Goal: Transaction & Acquisition: Purchase product/service

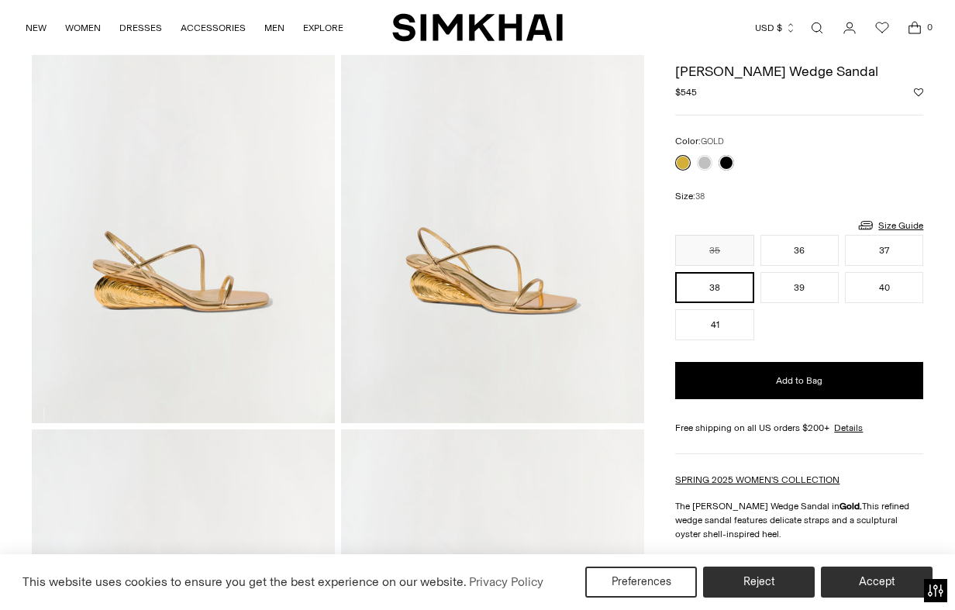
scroll to position [142, 0]
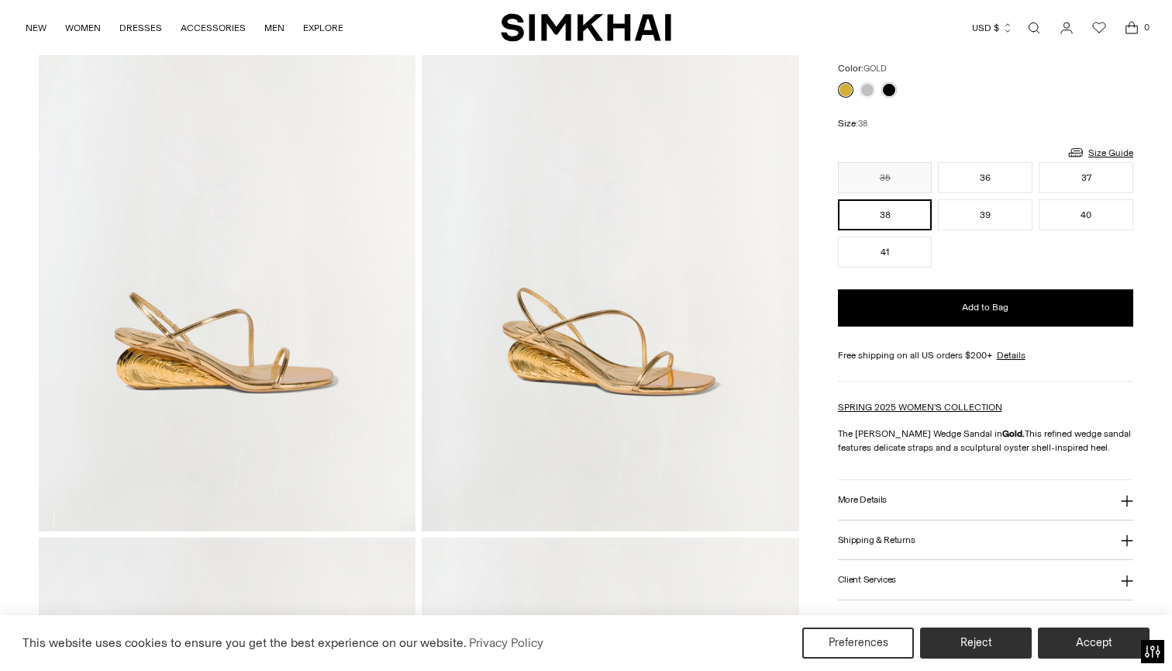
scroll to position [151, 0]
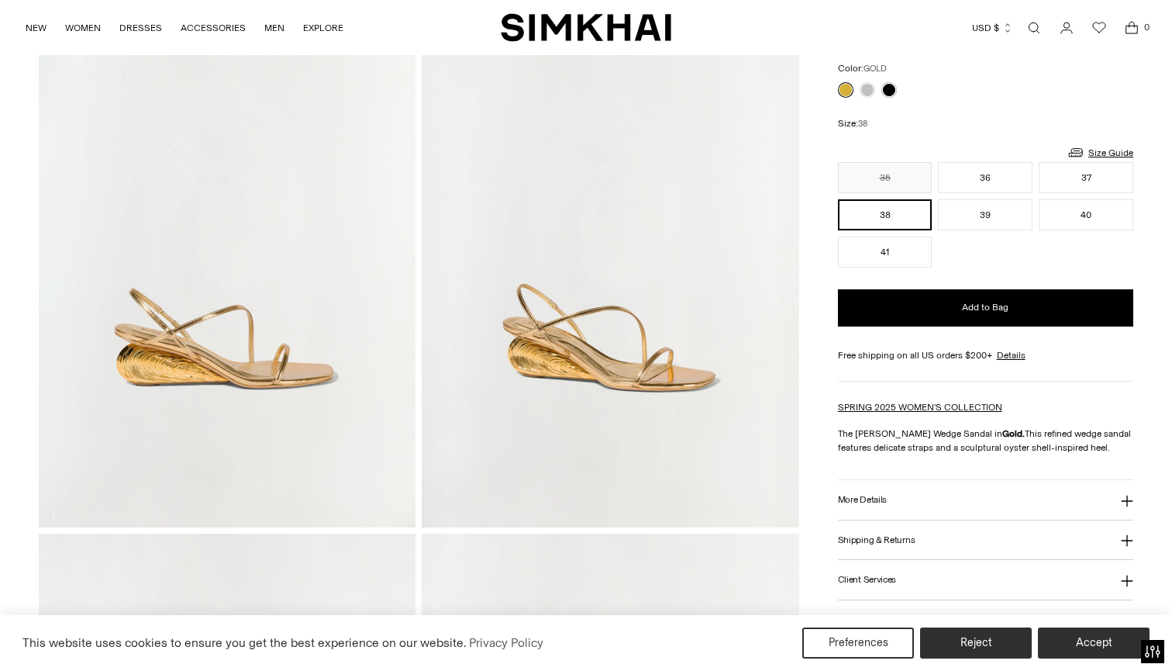
click at [256, 380] on img at bounding box center [227, 244] width 377 height 566
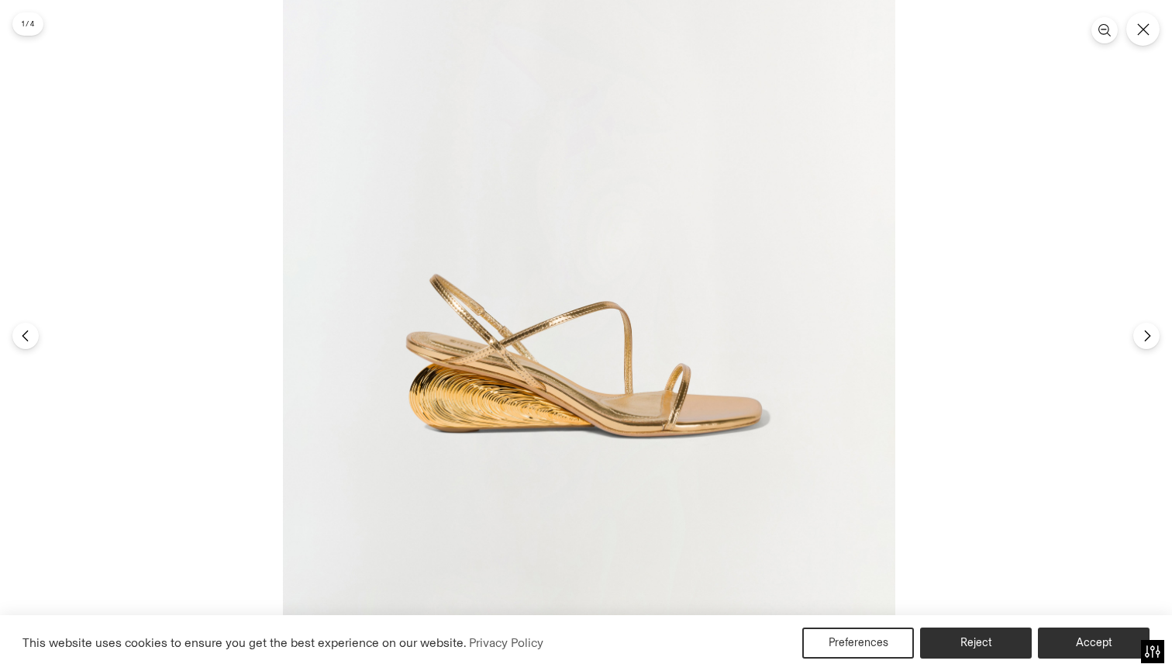
click at [629, 228] on img at bounding box center [589, 202] width 612 height 919
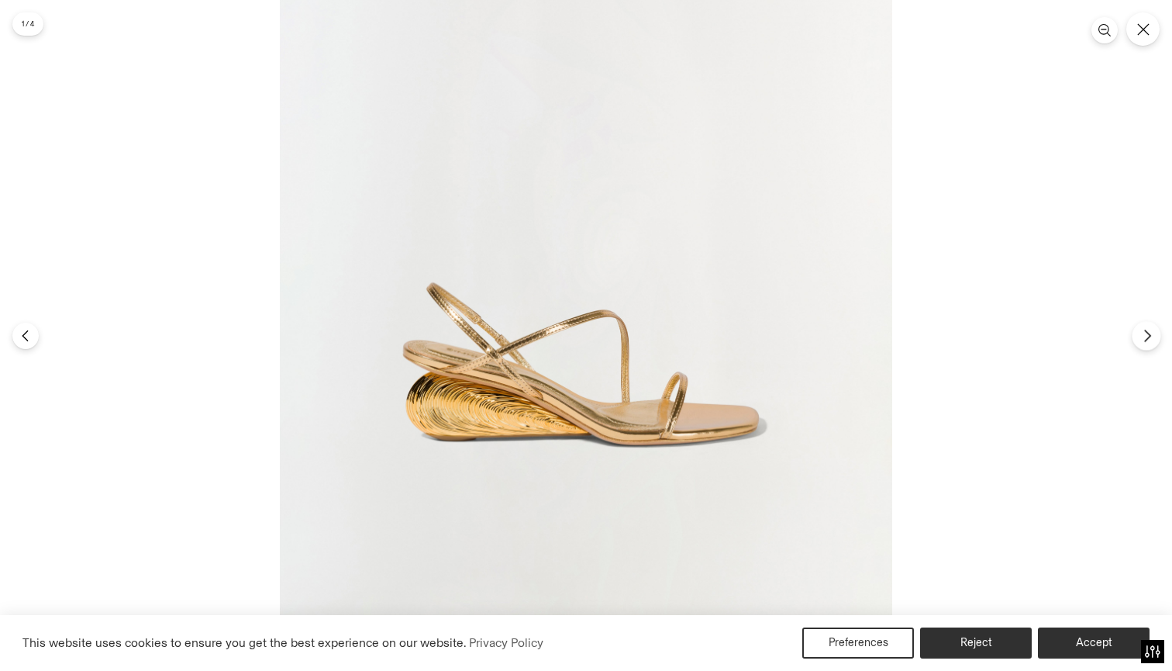
click at [1151, 336] on icon "Next" at bounding box center [1147, 336] width 14 height 14
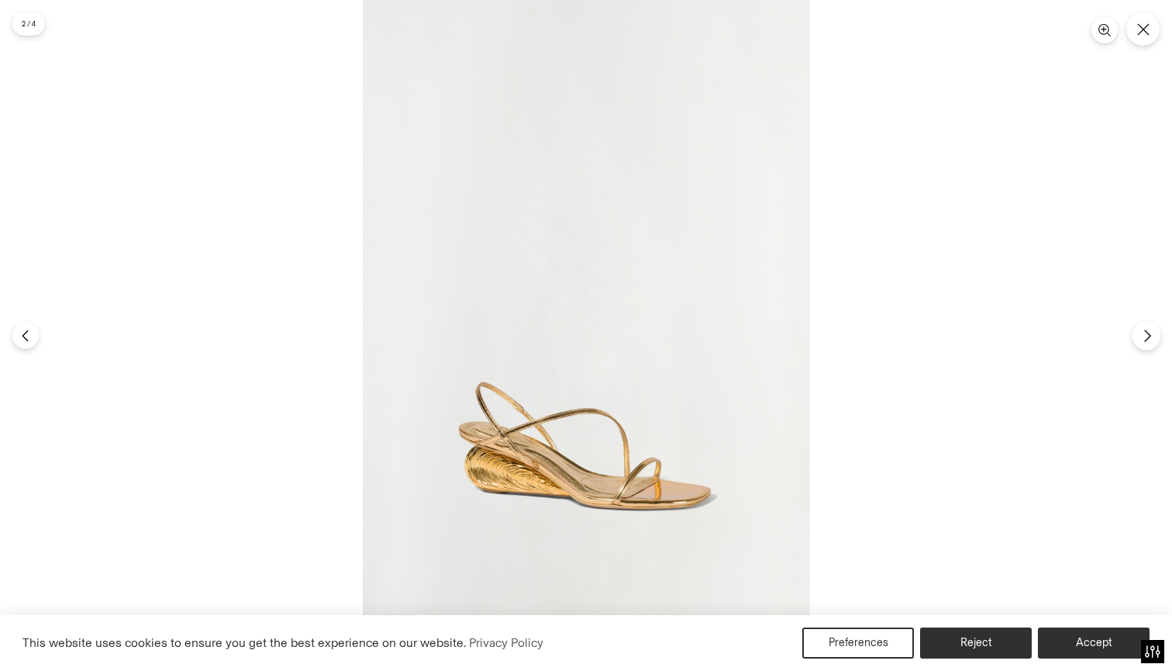
click at [1150, 339] on icon "Next" at bounding box center [1147, 336] width 14 height 14
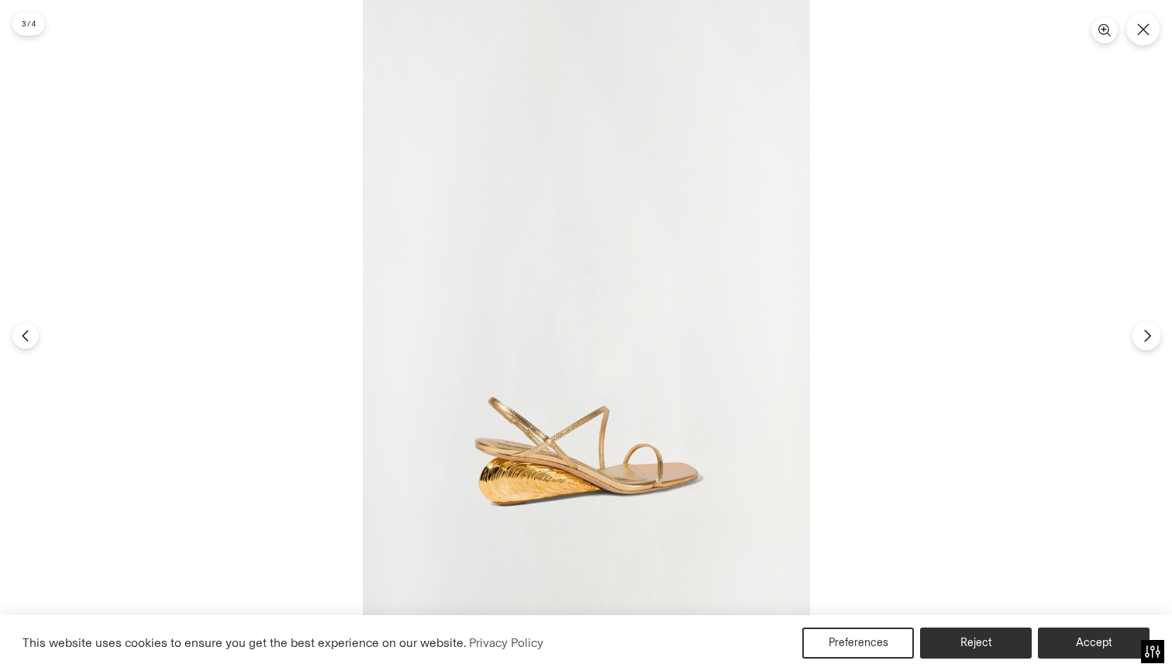
click at [1150, 339] on icon "Next" at bounding box center [1147, 336] width 14 height 14
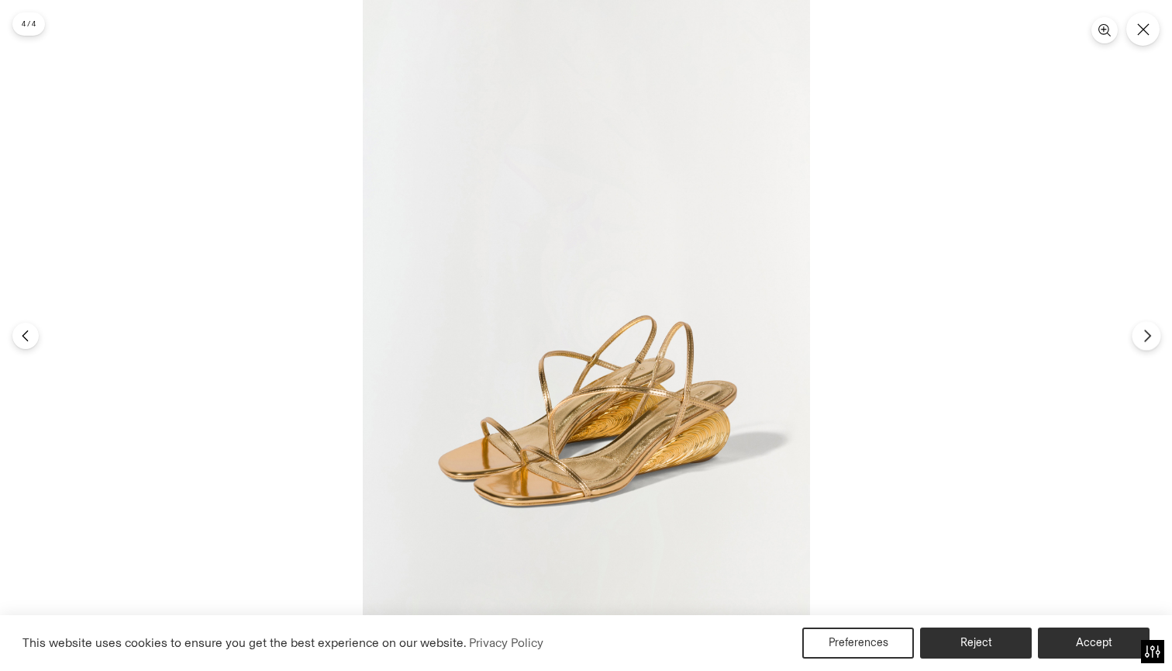
click at [1150, 339] on icon "Next" at bounding box center [1147, 336] width 14 height 14
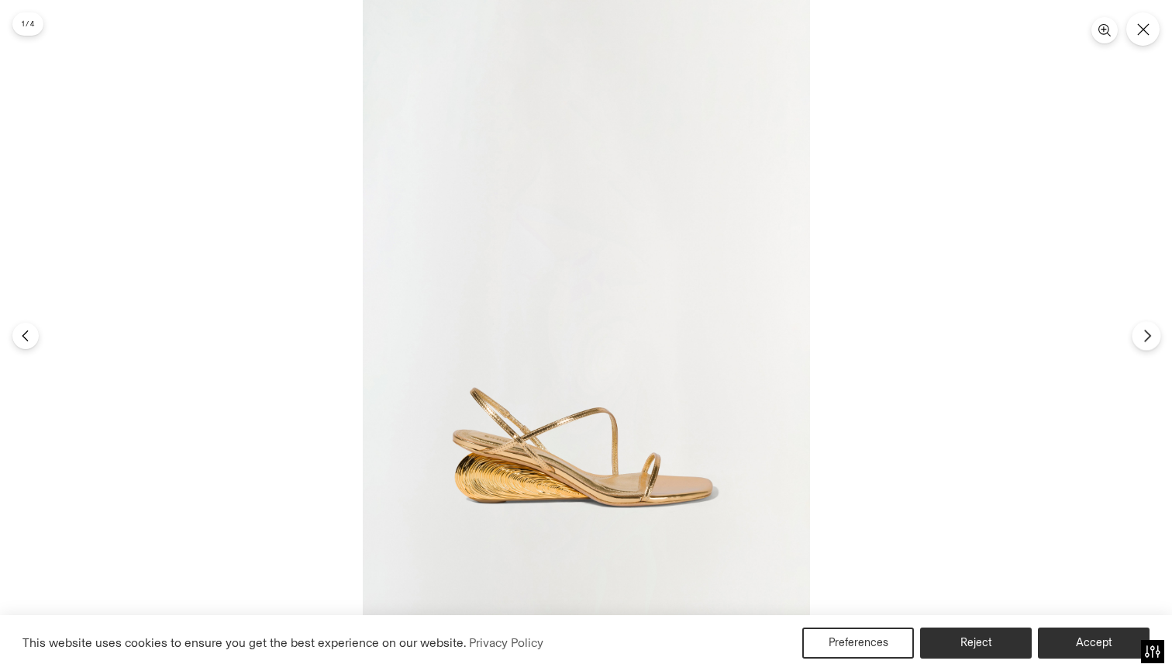
click at [1150, 339] on icon "Next" at bounding box center [1147, 336] width 14 height 14
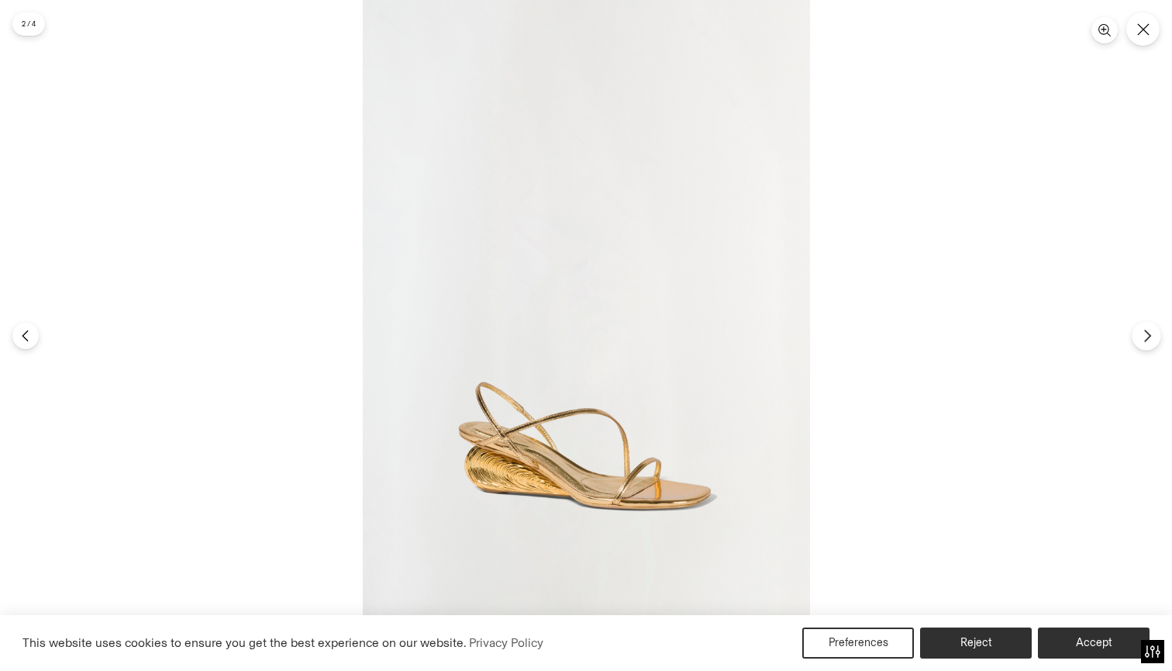
click at [1150, 339] on icon "Next" at bounding box center [1147, 336] width 14 height 14
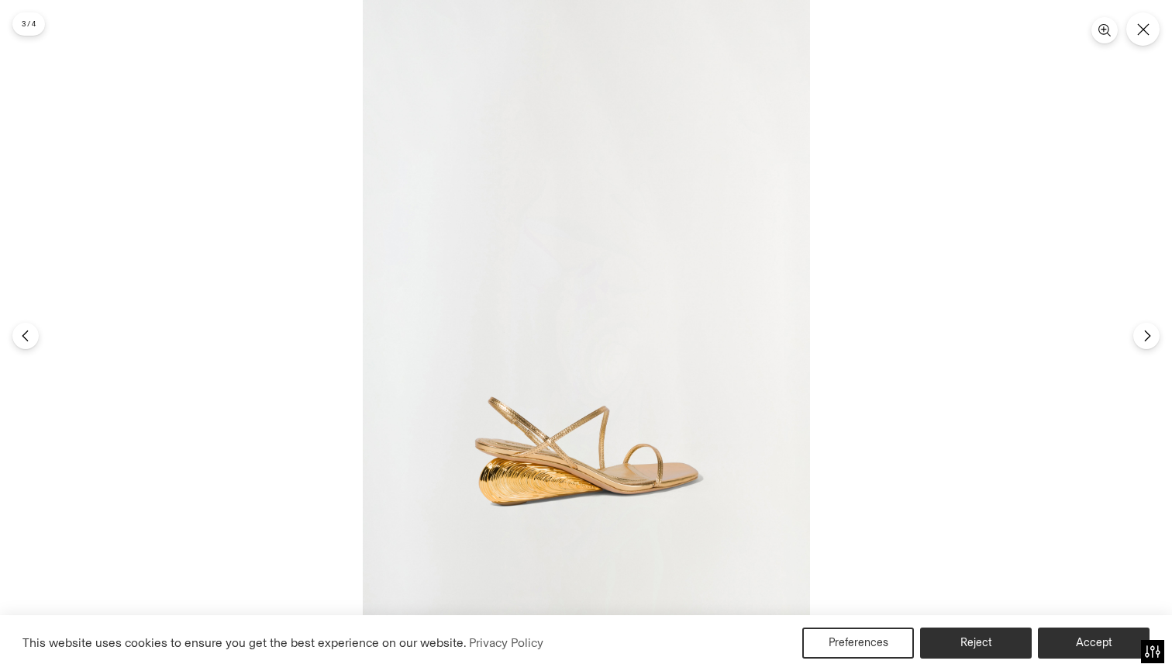
click at [1072, 344] on div at bounding box center [586, 335] width 1172 height 671
